Goal: Navigation & Orientation: Find specific page/section

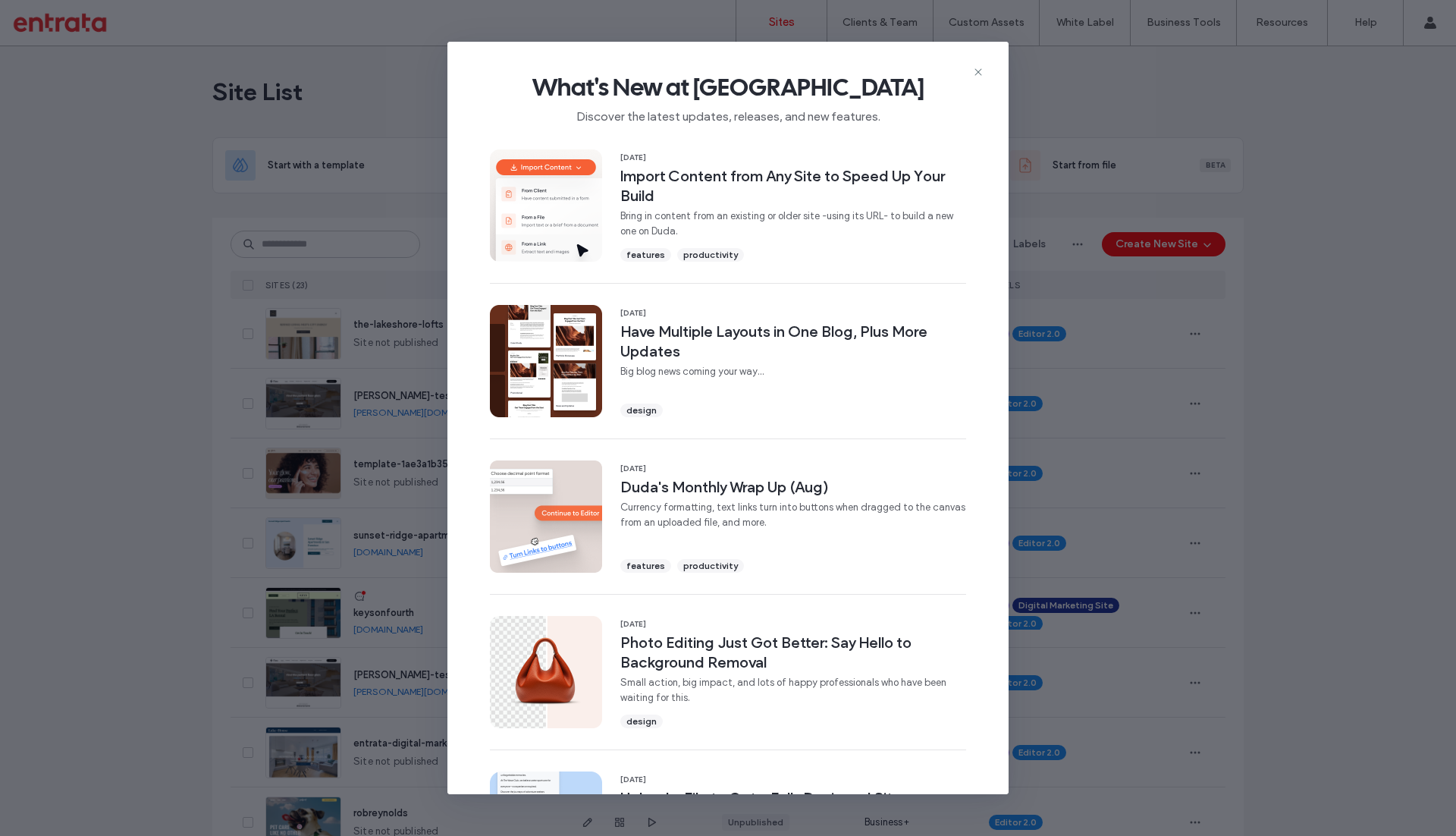
click at [976, 73] on icon at bounding box center [978, 71] width 12 height 12
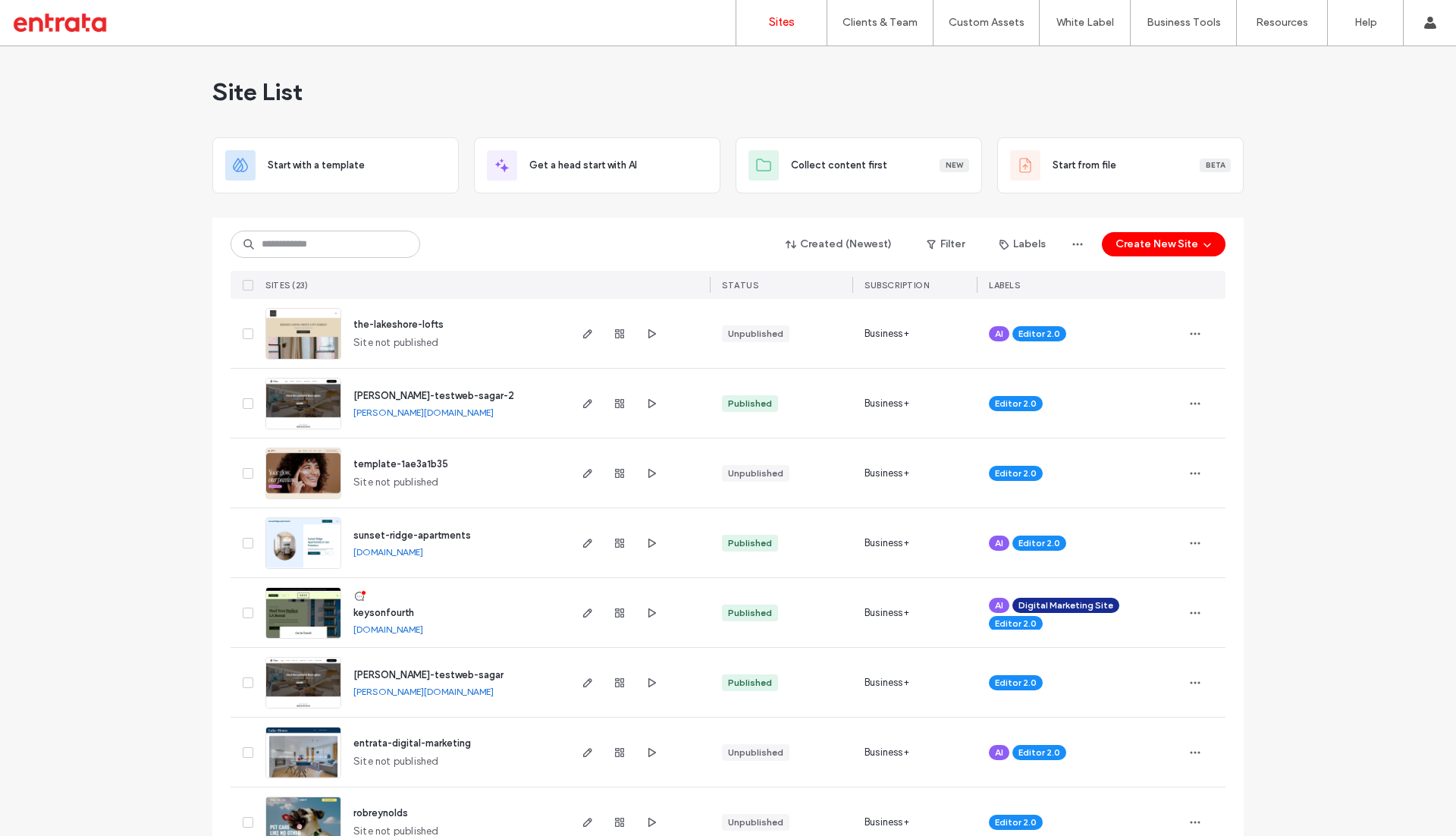
click at [397, 611] on span "keysonfourth" at bounding box center [383, 612] width 60 height 11
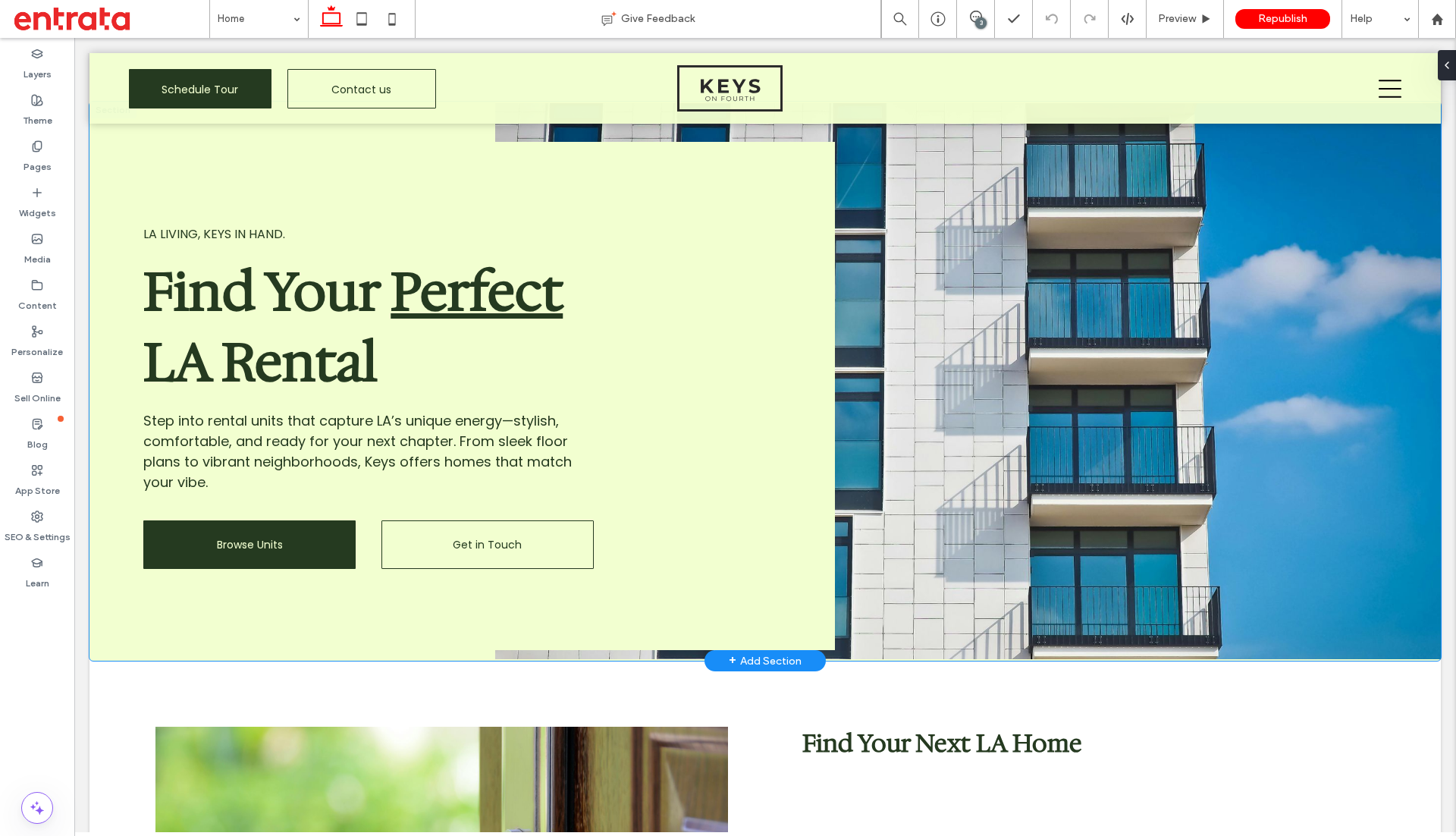
scroll to position [42, 0]
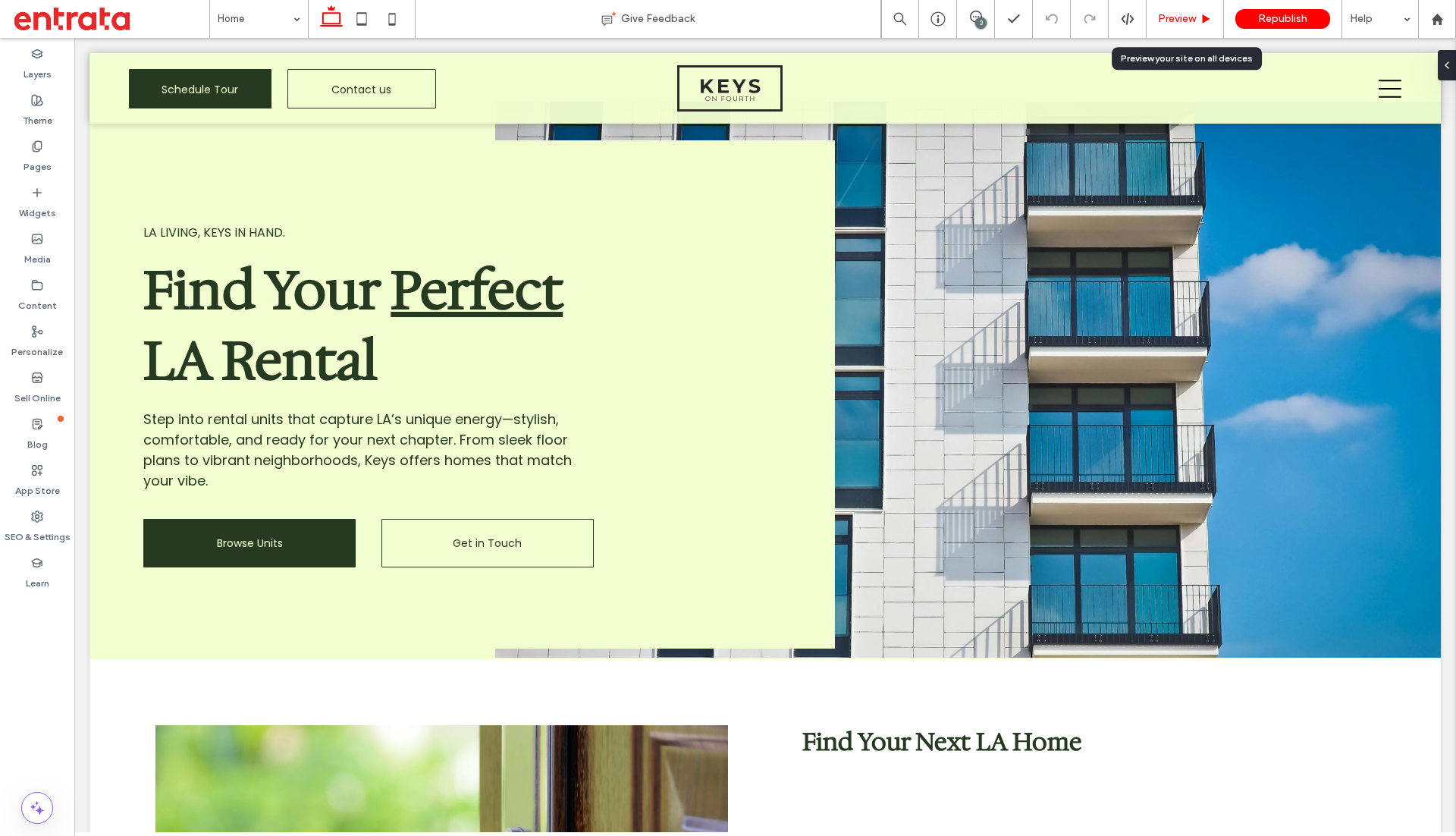
click at [1169, 12] on span "Preview" at bounding box center [1176, 19] width 38 height 15
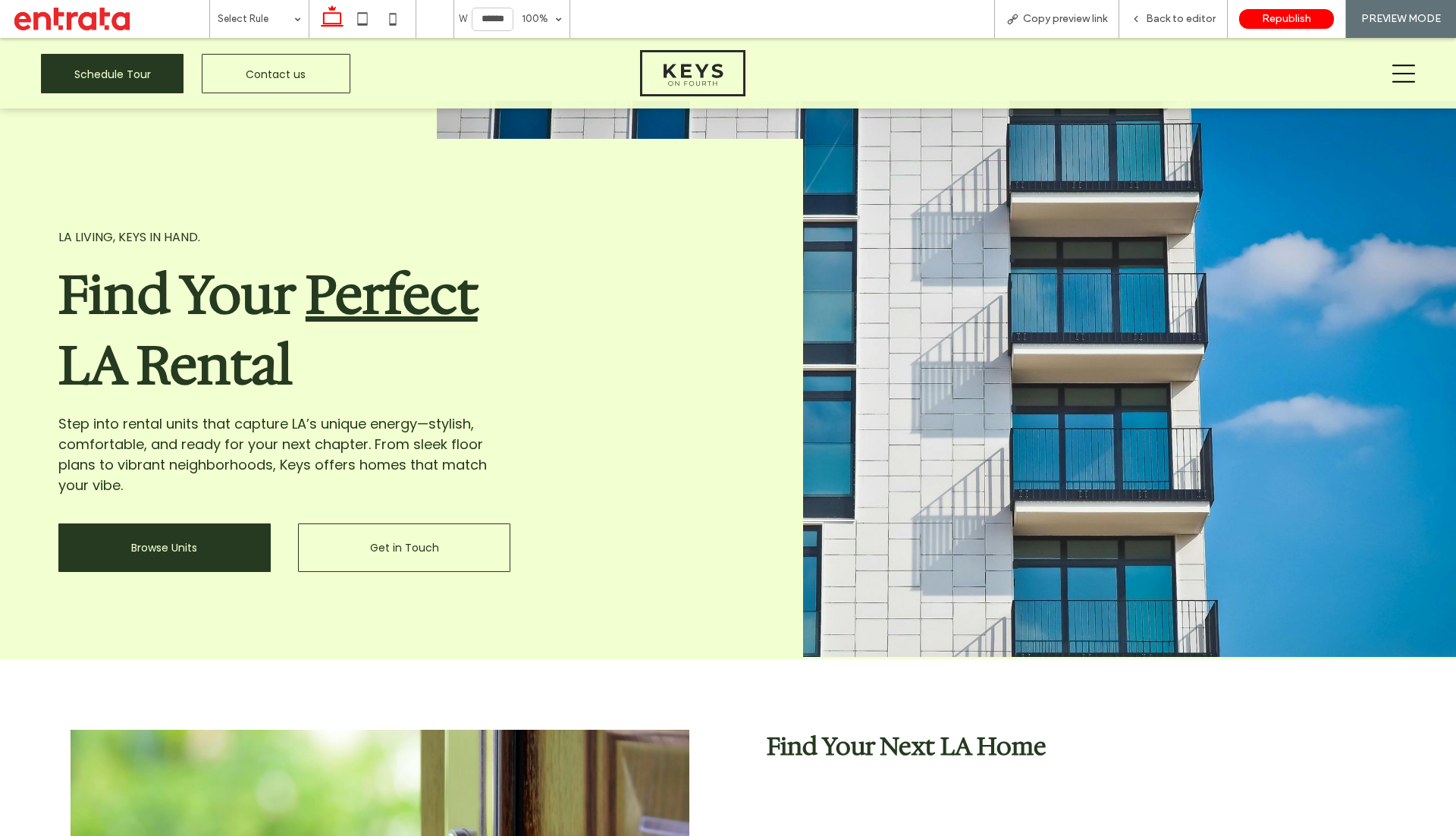
scroll to position [27, 0]
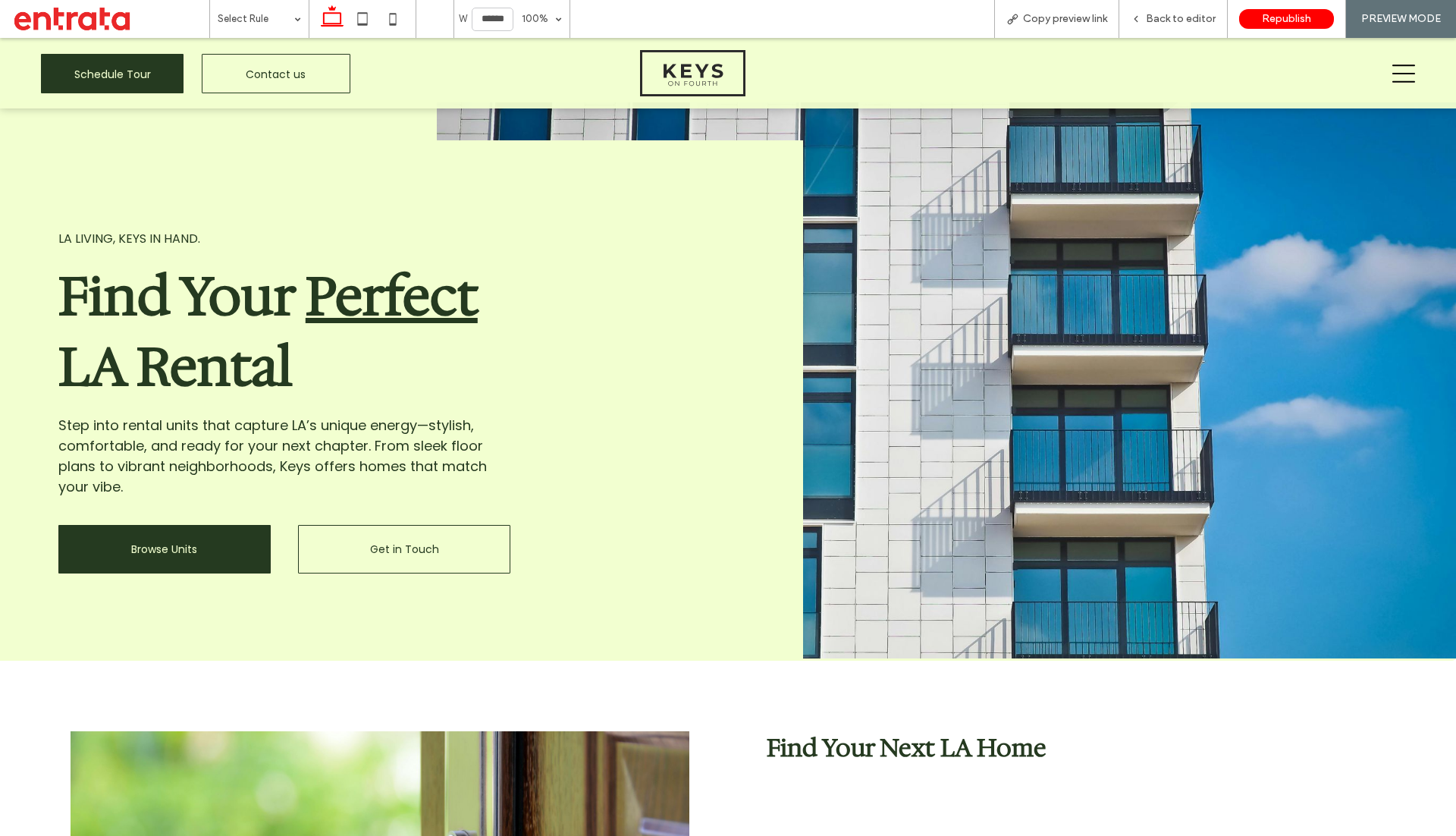
click at [1399, 69] on icon at bounding box center [1403, 73] width 23 height 23
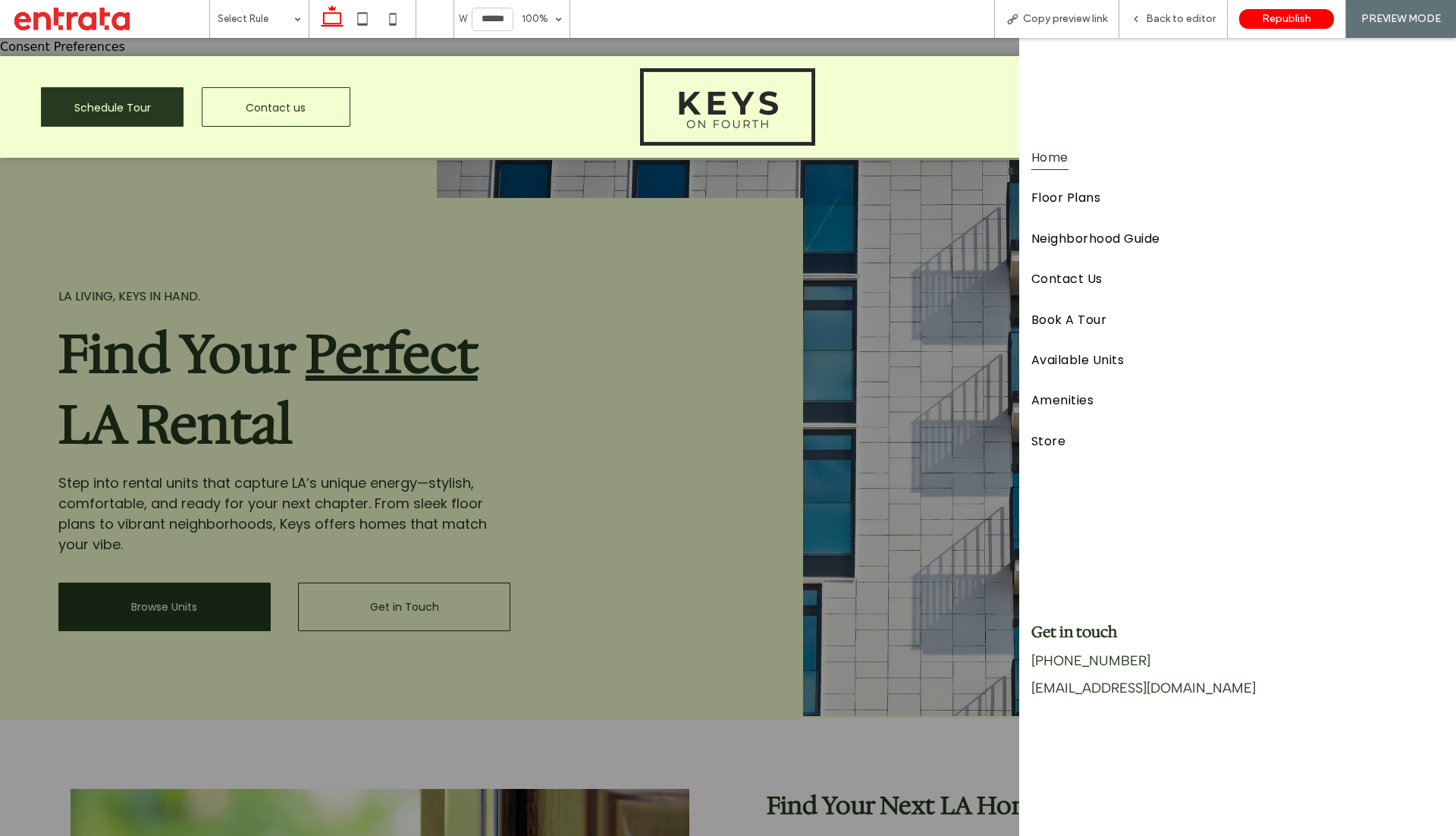
scroll to position [0, 0]
click at [1078, 204] on span "Floor Plans" at bounding box center [1066, 197] width 69 height 25
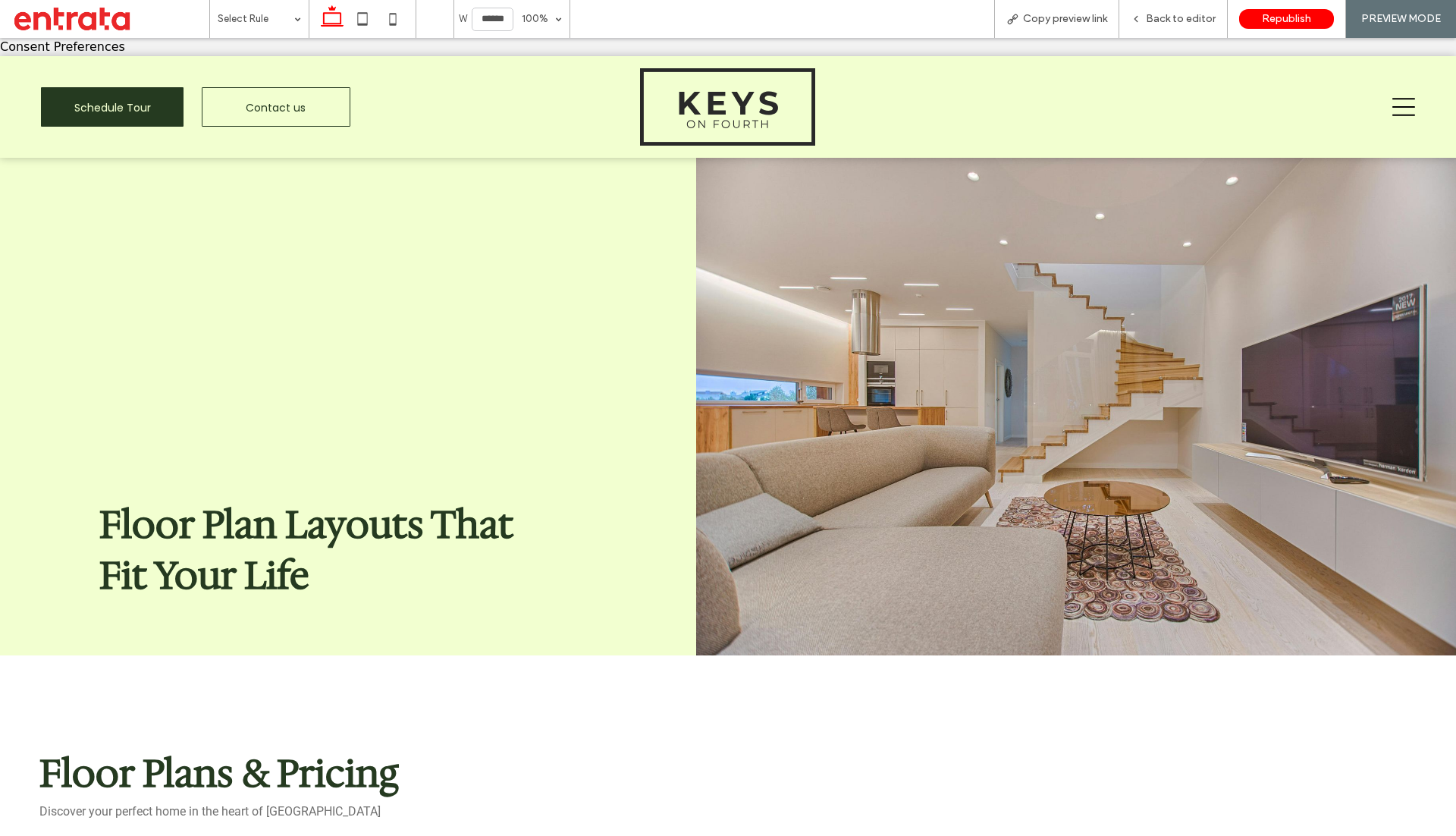
click at [983, 319] on div at bounding box center [1076, 406] width 760 height 498
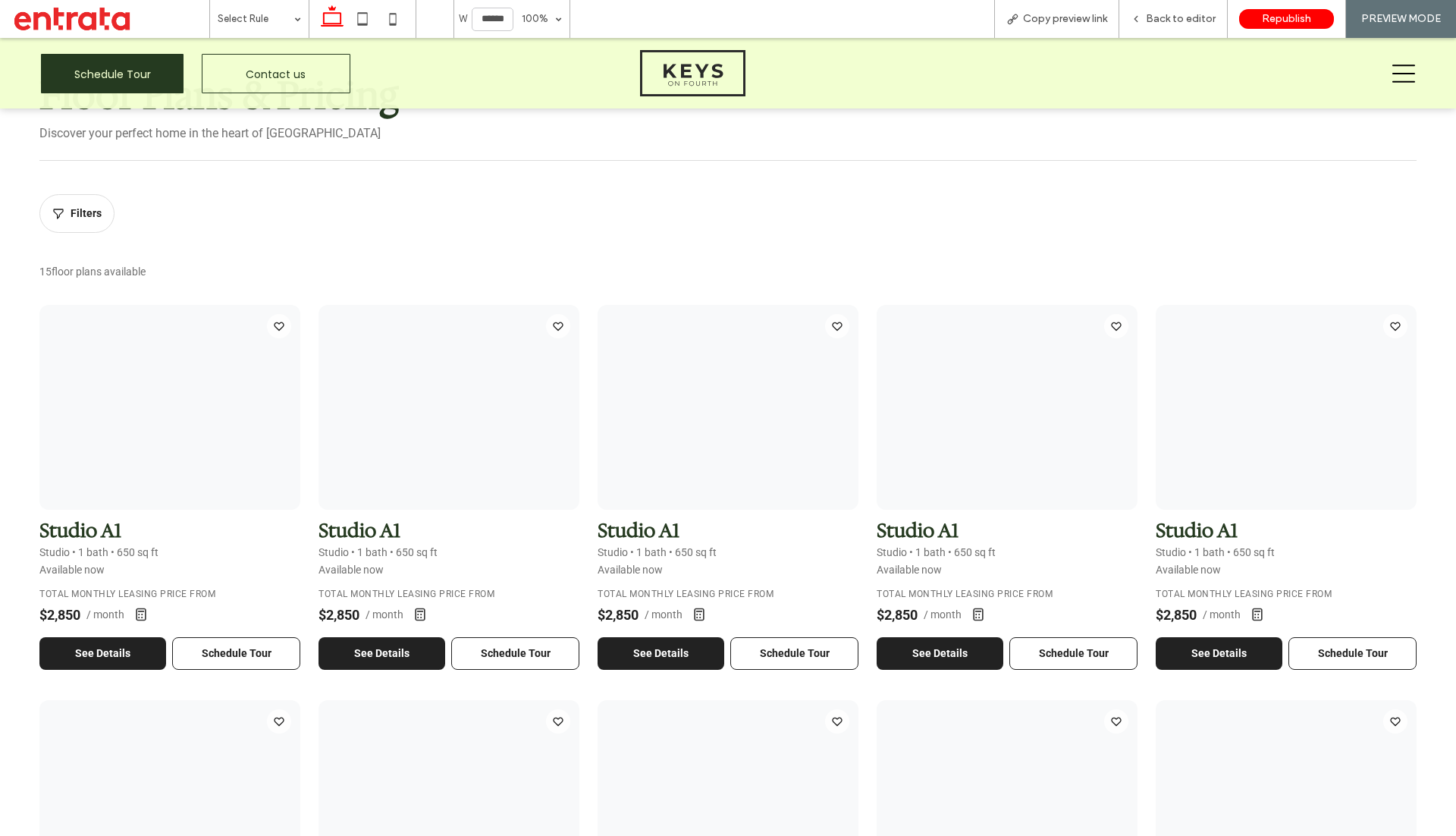
scroll to position [648, 0]
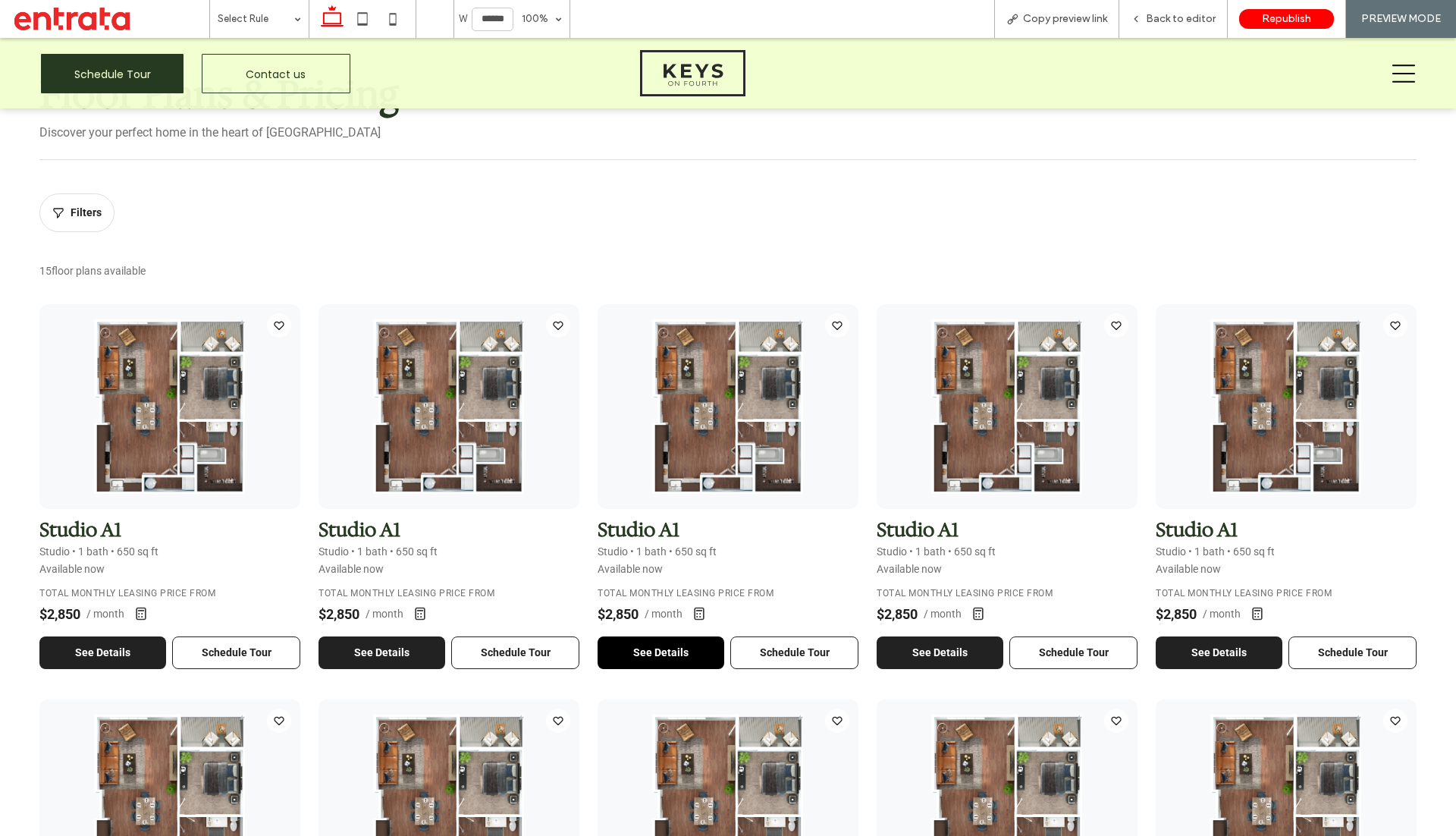
click at [664, 647] on button "See Details" at bounding box center [661, 652] width 127 height 32
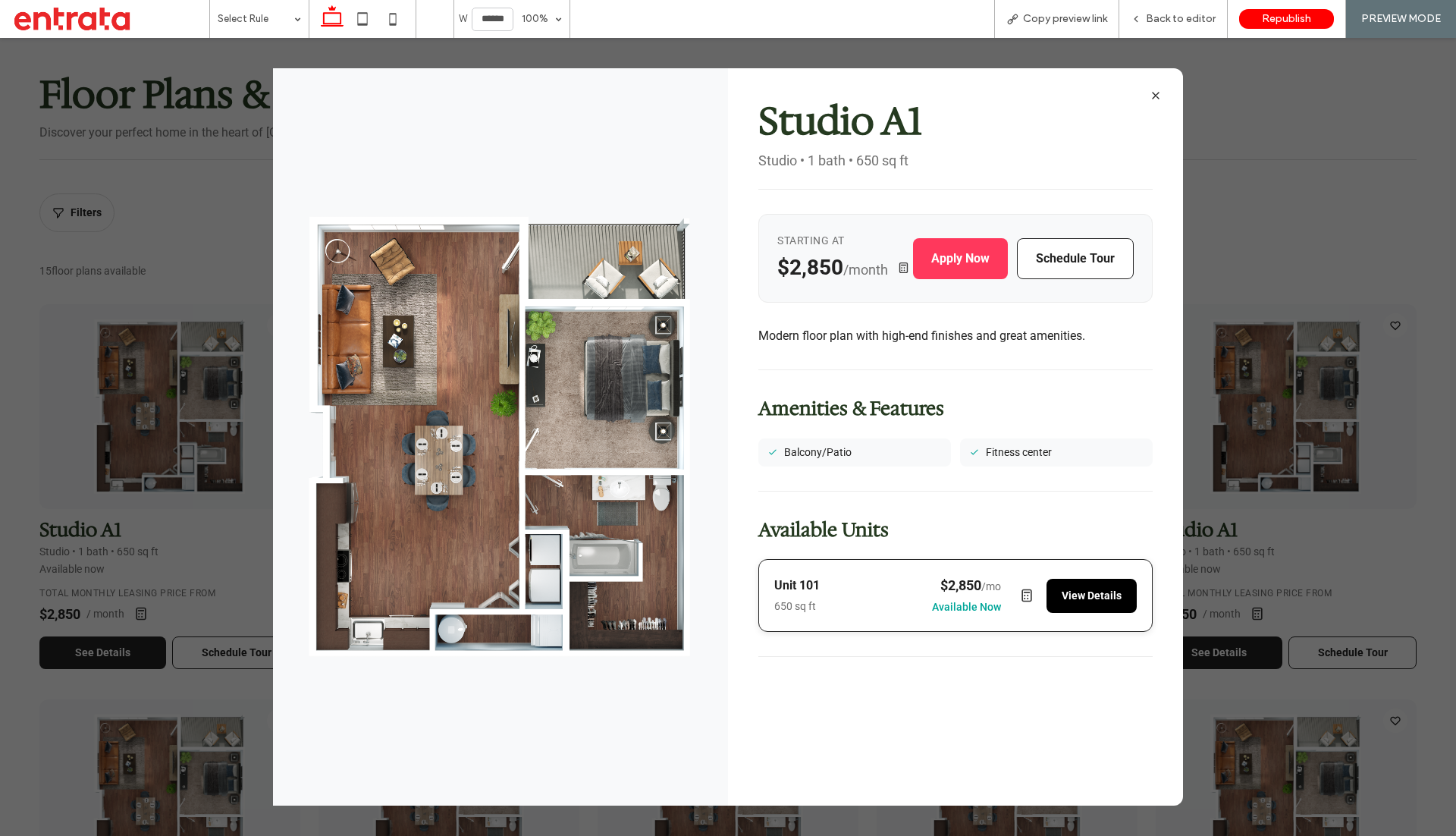
click at [1088, 591] on button "View Details" at bounding box center [1091, 595] width 90 height 34
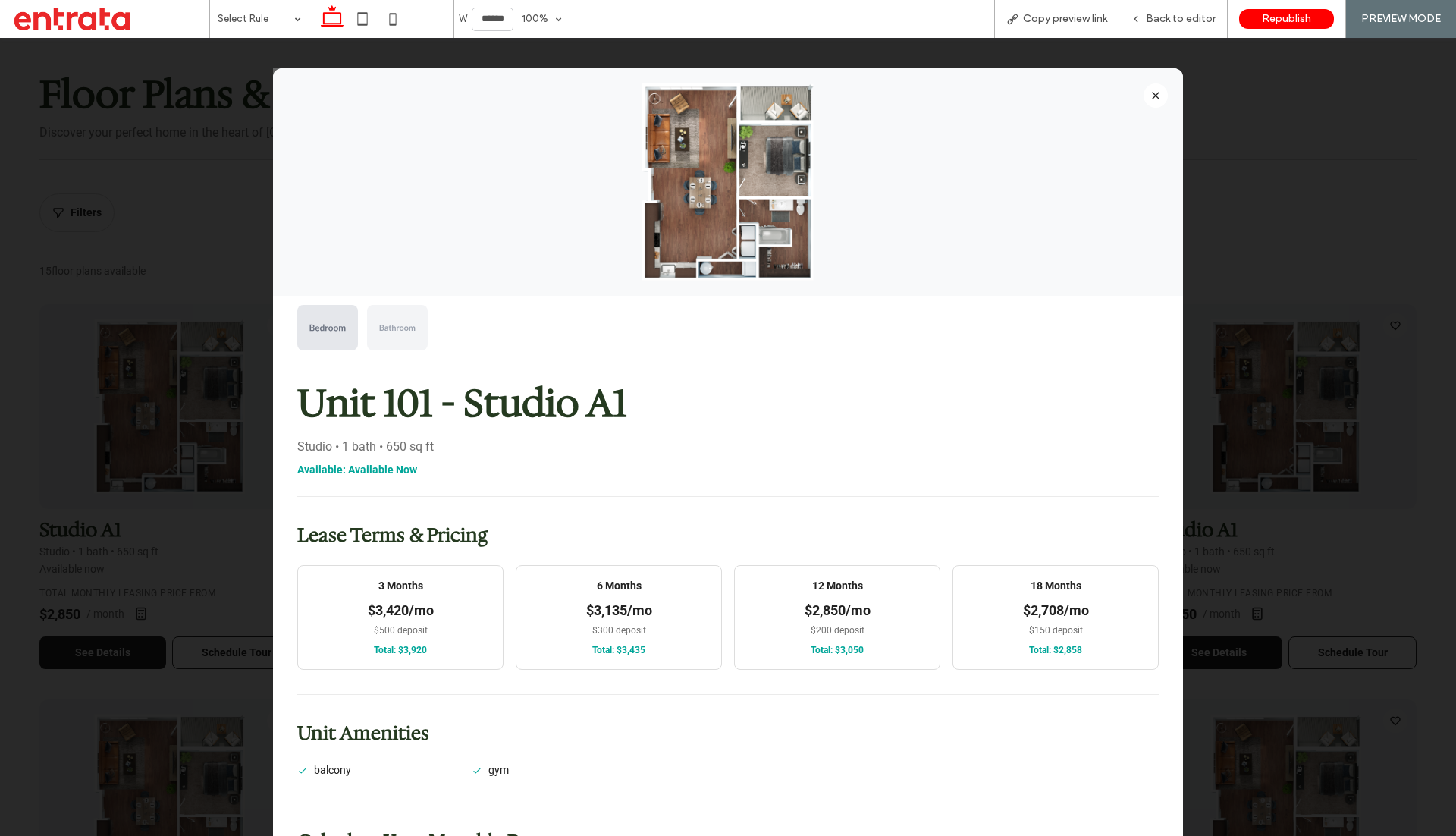
click at [1158, 92] on icon at bounding box center [1155, 95] width 12 height 12
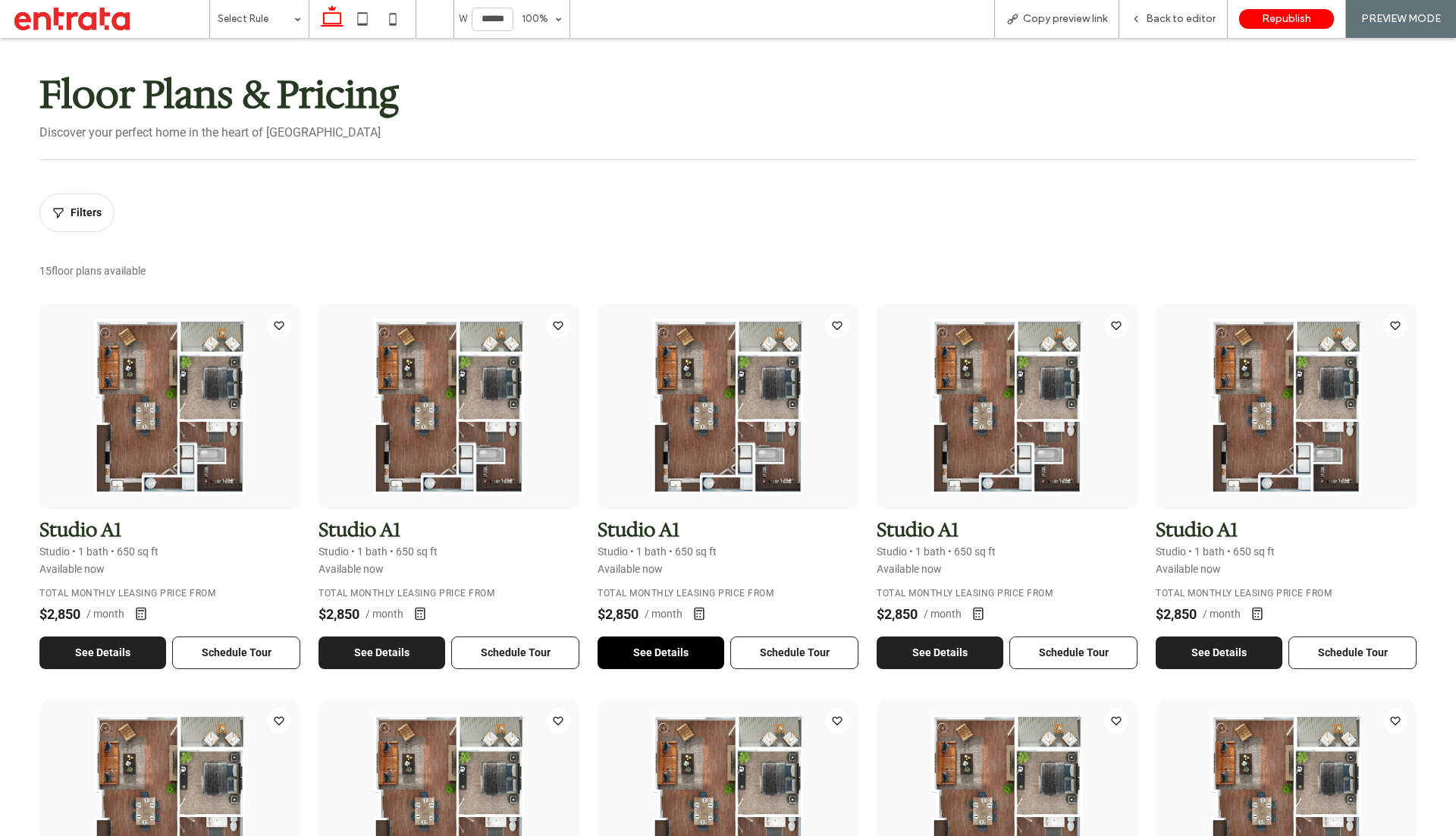
click at [635, 644] on button "See Details" at bounding box center [661, 652] width 127 height 32
